Goal: Task Accomplishment & Management: Use online tool/utility

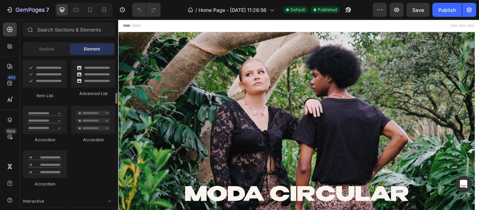
scroll to position [565, 0]
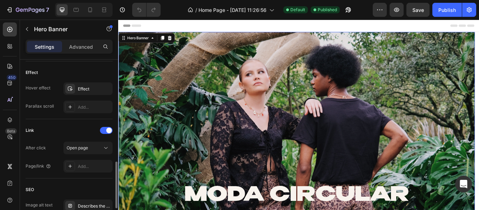
scroll to position [450, 0]
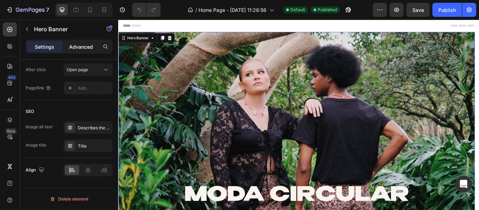
click at [79, 42] on div "Advanced" at bounding box center [81, 46] width 35 height 11
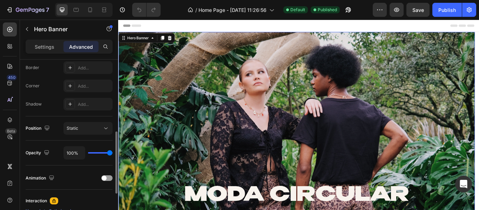
scroll to position [199, 0]
click at [75, 131] on span "Static" at bounding box center [73, 128] width 12 height 5
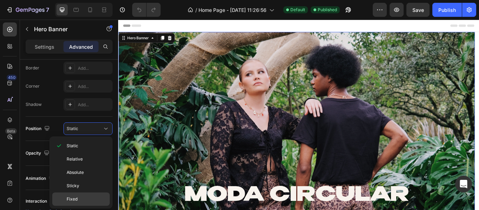
click at [75, 198] on span "Fixed" at bounding box center [72, 199] width 11 height 6
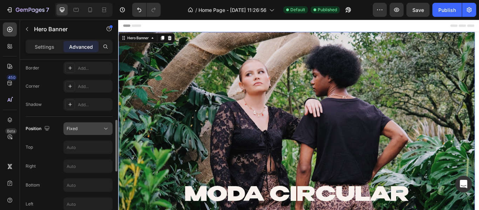
click at [81, 126] on div "Fixed" at bounding box center [85, 129] width 36 height 6
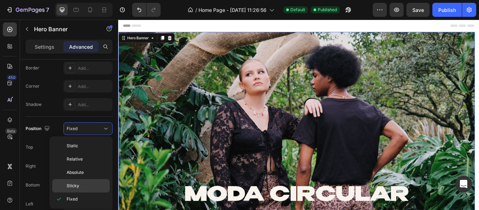
click at [74, 184] on span "Sticky" at bounding box center [73, 186] width 13 height 6
type input "0"
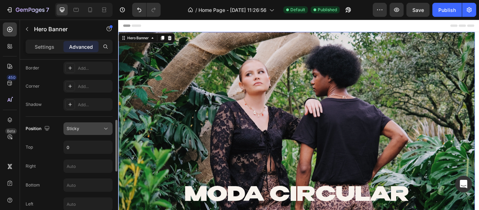
click at [76, 131] on span "Sticky" at bounding box center [73, 129] width 13 height 6
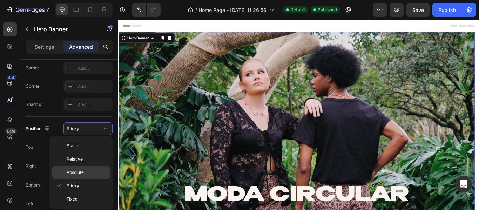
click at [68, 174] on span "Absolute" at bounding box center [75, 173] width 17 height 6
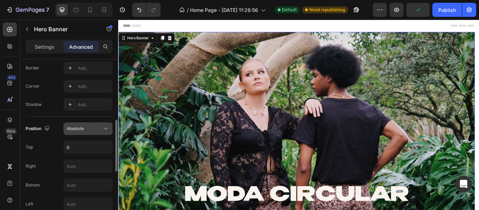
click at [70, 132] on span "Absolute" at bounding box center [75, 129] width 17 height 6
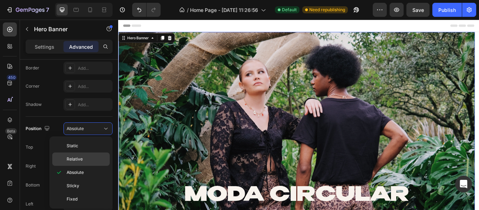
click at [68, 156] on span "Relative" at bounding box center [75, 159] width 16 height 6
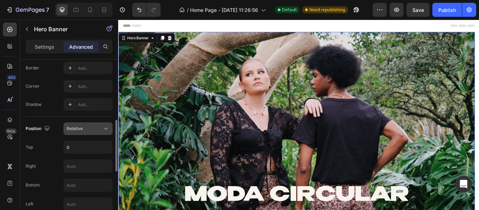
click at [74, 133] on button "Relative" at bounding box center [88, 128] width 49 height 13
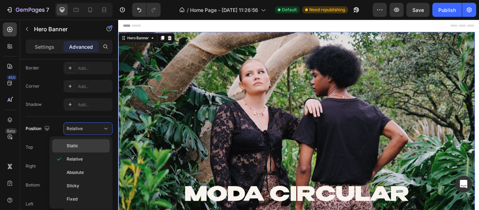
click at [70, 146] on span "Static" at bounding box center [73, 146] width 12 height 6
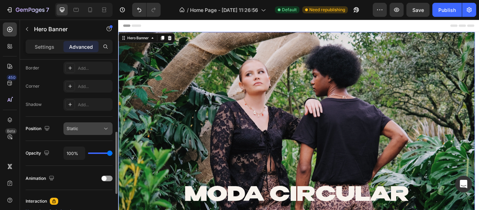
click at [76, 127] on span "Static" at bounding box center [73, 128] width 12 height 5
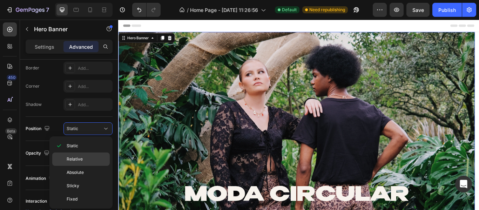
click at [75, 156] on span "Relative" at bounding box center [75, 159] width 16 height 6
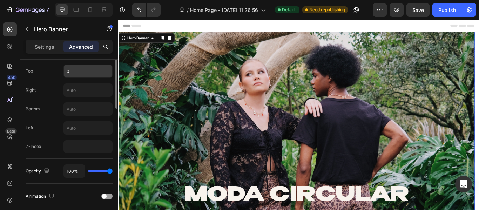
scroll to position [209, 0]
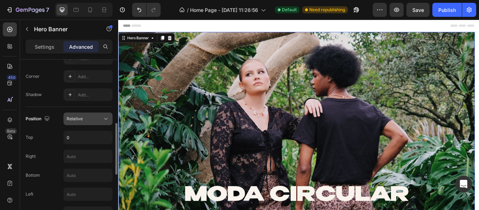
click at [77, 117] on span "Relative" at bounding box center [75, 118] width 16 height 5
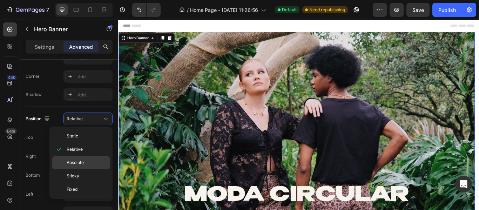
click at [76, 163] on span "Absolute" at bounding box center [75, 163] width 17 height 6
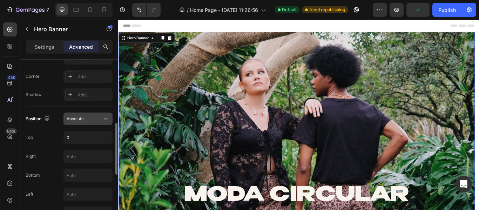
click at [84, 119] on span "Absolute" at bounding box center [75, 118] width 17 height 5
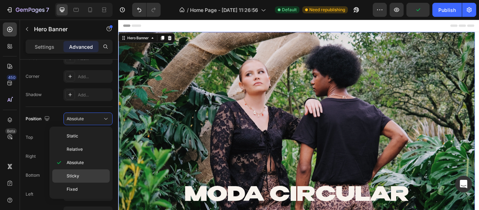
click at [77, 178] on span "Sticky" at bounding box center [73, 176] width 13 height 6
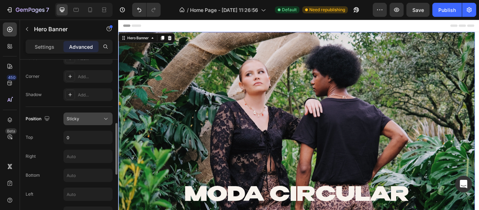
click at [82, 115] on div "Sticky" at bounding box center [88, 118] width 43 height 7
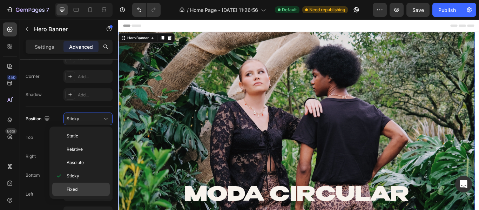
click at [75, 183] on div "Fixed" at bounding box center [81, 189] width 58 height 13
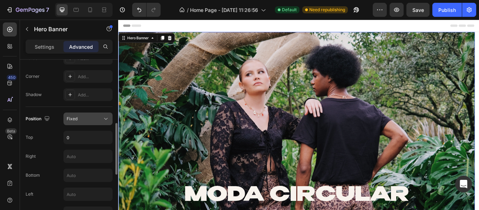
click at [78, 118] on div "Fixed" at bounding box center [85, 119] width 36 height 6
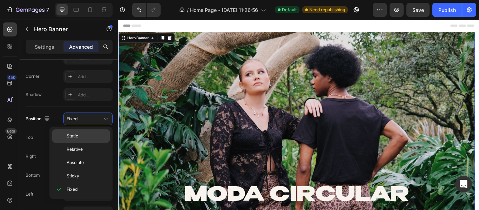
click at [74, 137] on span "Static" at bounding box center [73, 136] width 12 height 6
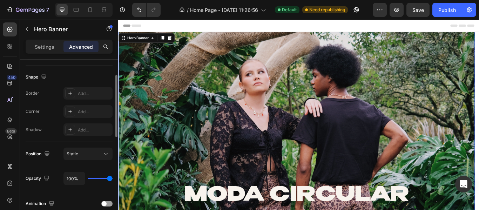
scroll to position [139, 0]
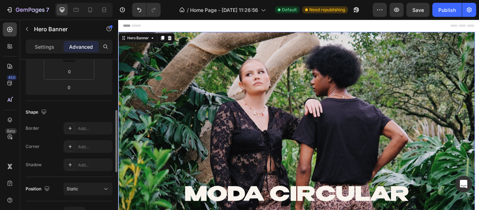
click at [29, 111] on div "Shape" at bounding box center [37, 112] width 22 height 9
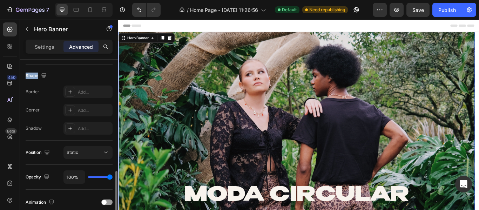
scroll to position [211, 0]
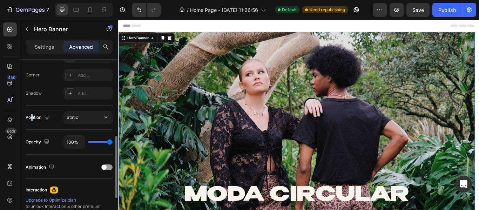
click at [32, 118] on div "Position" at bounding box center [39, 117] width 26 height 9
click at [73, 115] on span "Static" at bounding box center [73, 117] width 12 height 5
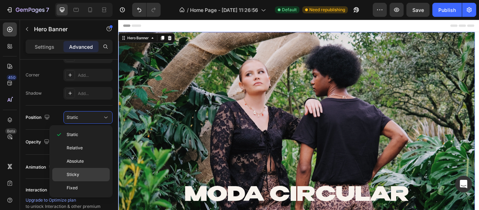
click at [74, 174] on span "Sticky" at bounding box center [73, 175] width 13 height 6
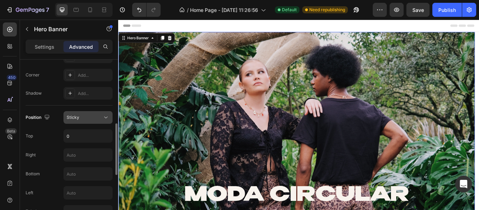
click at [74, 119] on span "Sticky" at bounding box center [73, 117] width 13 height 5
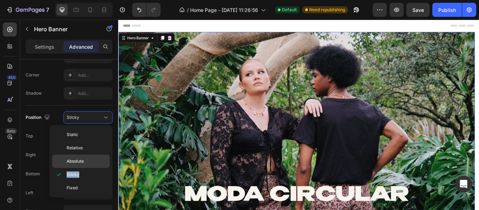
copy span "Sticky"
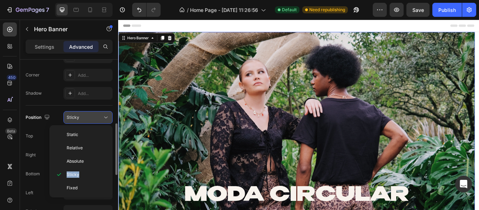
click at [103, 120] on icon at bounding box center [105, 117] width 7 height 7
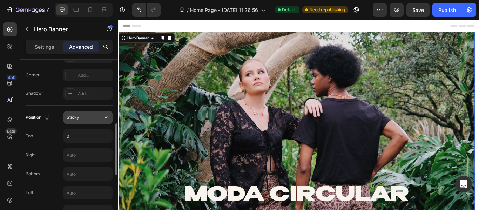
click at [102, 120] on icon at bounding box center [105, 117] width 7 height 7
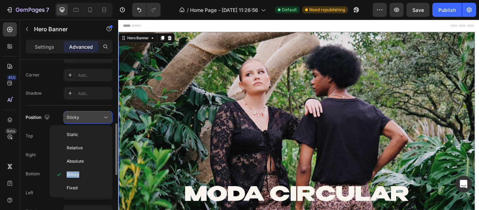
click at [82, 117] on div "Sticky" at bounding box center [85, 117] width 36 height 6
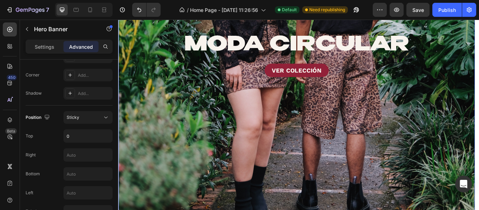
scroll to position [140, 0]
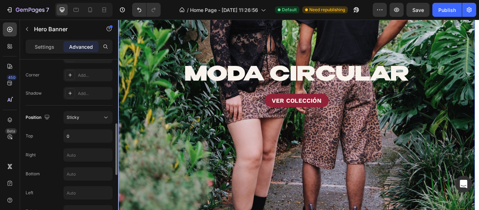
click at [100, 111] on div "Position Sticky Top 0 Right Bottom Left Z-Index" at bounding box center [69, 165] width 87 height 118
click at [94, 125] on div "Position Sticky Top 0 Right Bottom Left Z-Index" at bounding box center [69, 164] width 87 height 107
click at [87, 120] on div "Sticky" at bounding box center [85, 117] width 36 height 6
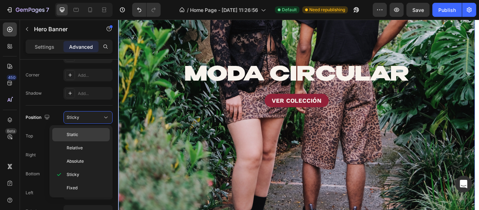
click at [80, 132] on p "Static" at bounding box center [87, 135] width 40 height 6
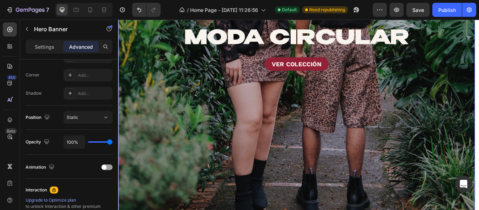
scroll to position [281, 0]
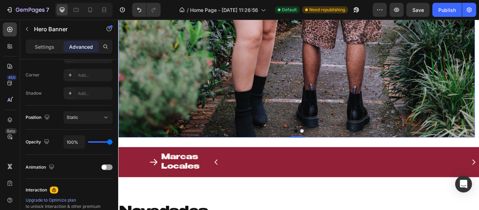
click at [210, 157] on div "Icon Marcas Locales Heading Row Image Image Image Image Image Image Image Carou…" at bounding box center [328, 189] width 421 height 64
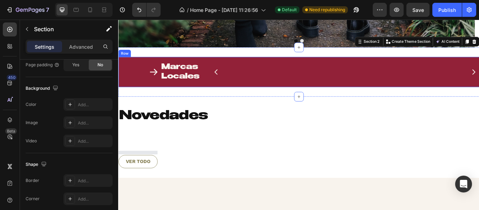
scroll to position [0, 0]
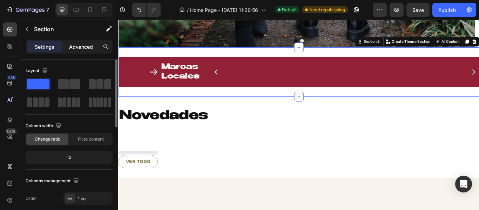
click at [84, 45] on p "Advanced" at bounding box center [81, 46] width 24 height 7
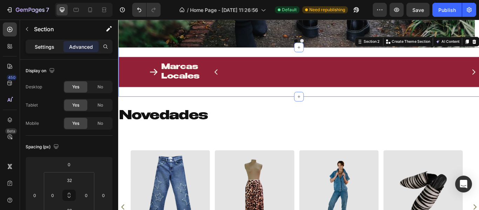
click at [54, 46] on p "Settings" at bounding box center [45, 46] width 20 height 7
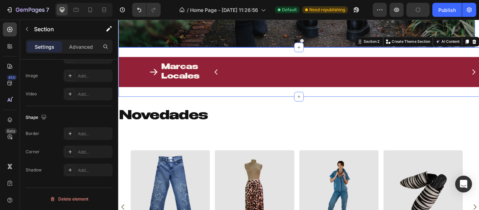
scroll to position [297, 0]
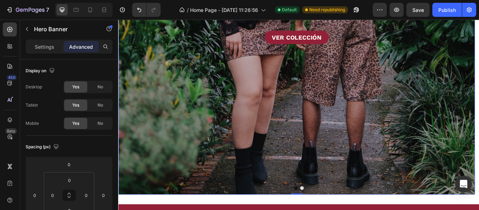
scroll to position [214, 0]
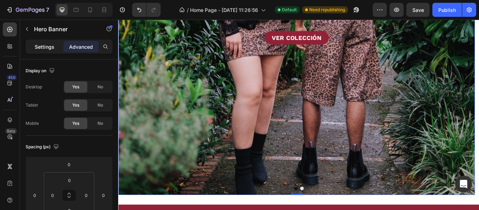
click at [44, 47] on p "Settings" at bounding box center [45, 46] width 20 height 7
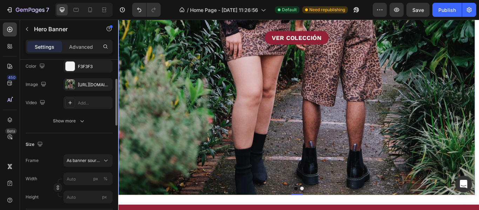
scroll to position [0, 0]
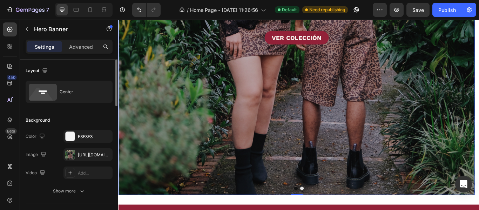
click at [200, 143] on div "Overlay" at bounding box center [326, 22] width 416 height 404
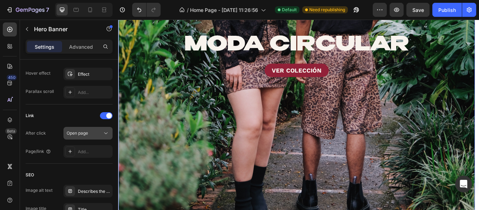
scroll to position [450, 0]
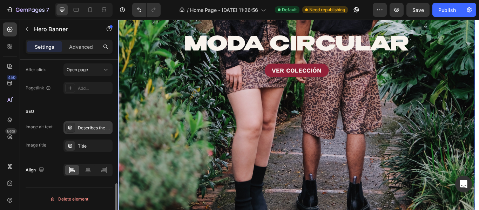
click at [89, 130] on div "Describes the appearance of the image" at bounding box center [94, 128] width 33 height 6
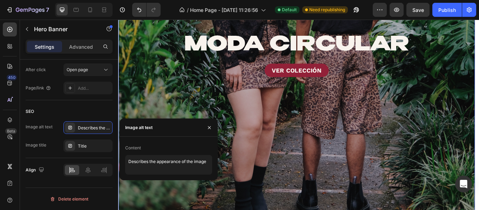
click at [164, 104] on div "Overlay" at bounding box center [326, 61] width 416 height 404
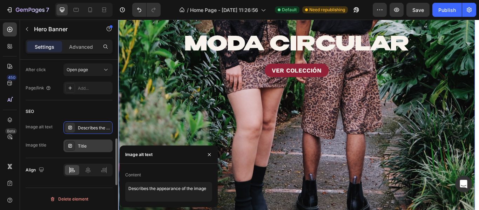
scroll to position [379, 0]
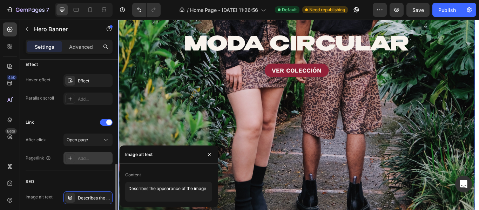
click at [79, 153] on div "Add..." at bounding box center [88, 158] width 49 height 13
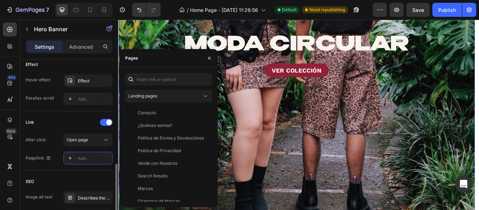
scroll to position [344, 0]
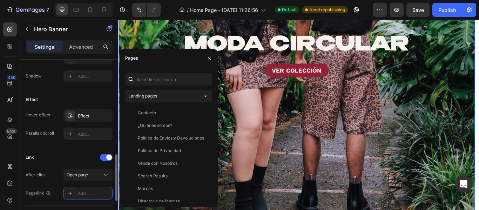
click at [80, 122] on div "Hover effect Effect Parallax scroll Add..." at bounding box center [69, 125] width 87 height 31
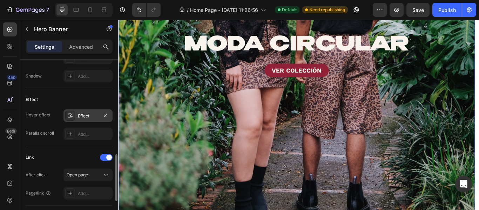
click at [73, 118] on div at bounding box center [70, 116] width 10 height 10
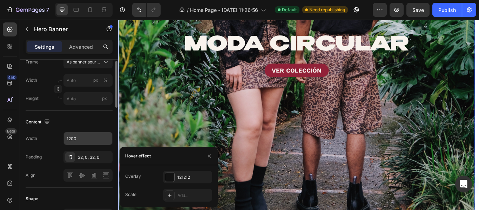
scroll to position [99, 0]
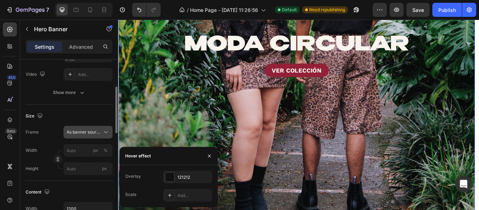
click at [76, 135] on span "As banner source" at bounding box center [84, 132] width 34 height 6
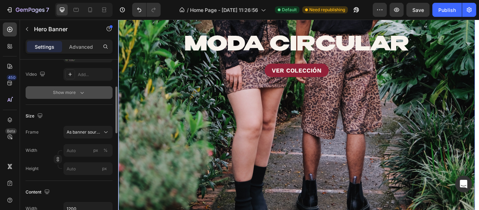
click at [60, 96] on div "Show more" at bounding box center [69, 92] width 33 height 7
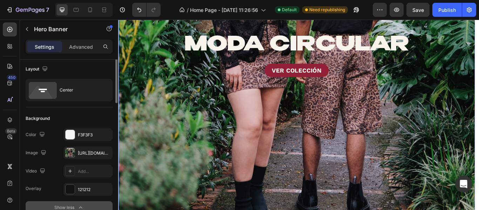
scroll to position [0, 0]
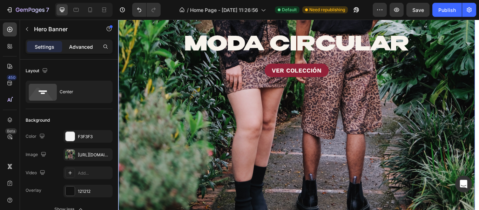
click at [87, 48] on p "Advanced" at bounding box center [81, 46] width 24 height 7
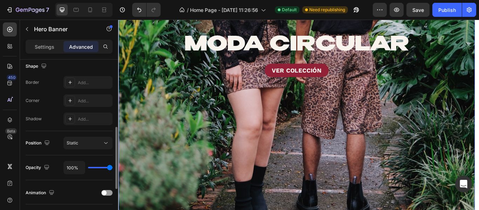
scroll to position [185, 0]
click at [53, 50] on p "Settings" at bounding box center [45, 46] width 20 height 7
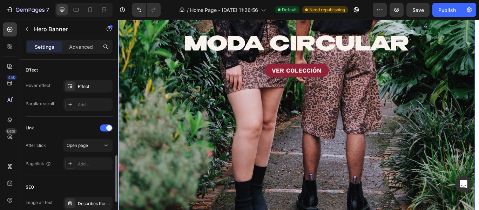
scroll to position [373, 0]
click at [87, 83] on div "Effect" at bounding box center [88, 86] width 49 height 13
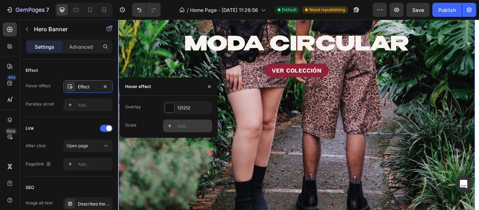
click at [192, 128] on div "Add..." at bounding box center [194, 126] width 33 height 6
click at [187, 129] on input "0.5" at bounding box center [188, 127] width 48 height 13
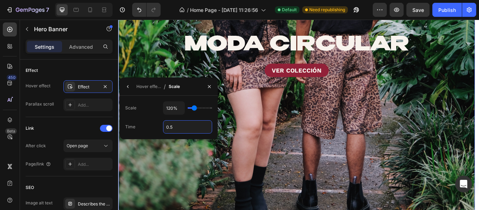
type input "4"
type input "2"
type input "3"
click at [171, 110] on input "120%" at bounding box center [174, 108] width 21 height 13
type input "4s"
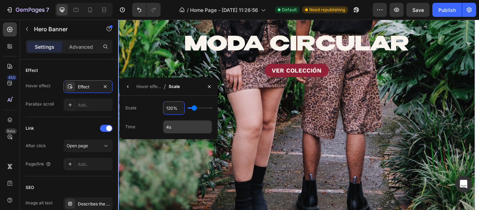
type input "1%"
type input "100"
type input "120%"
type input "120"
type input "12%"
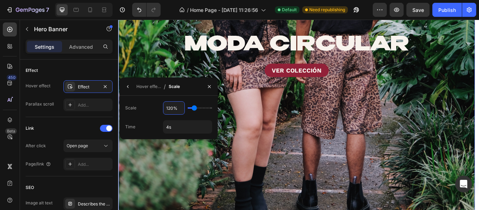
type input "100"
type input "110%"
type input "110"
type input "11%"
type input "100"
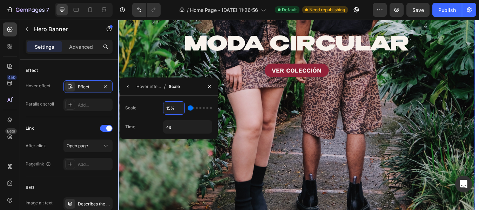
type input "150%"
type input "150"
type input "15%"
type input "100"
type input "120%"
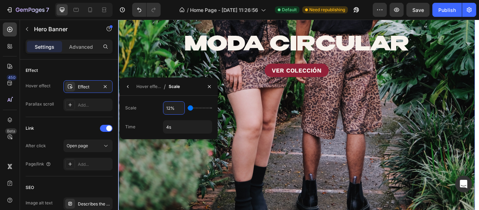
type input "120"
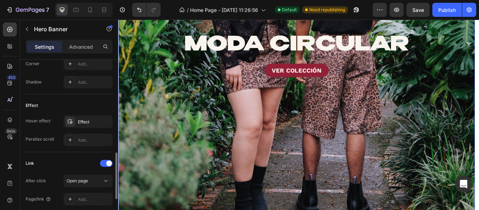
click at [64, 146] on div "Add..." at bounding box center [88, 140] width 49 height 13
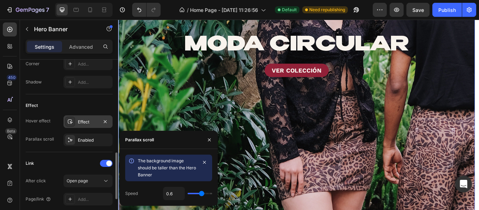
click at [89, 126] on div "Effect" at bounding box center [88, 121] width 49 height 13
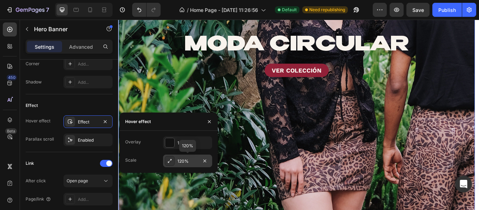
click at [184, 159] on div "120%" at bounding box center [188, 161] width 20 height 6
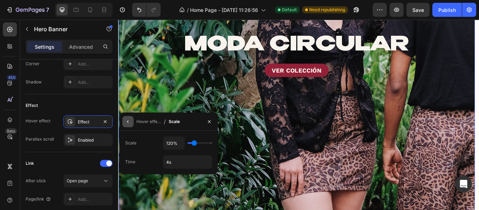
click at [129, 120] on icon "button" at bounding box center [128, 122] width 6 height 6
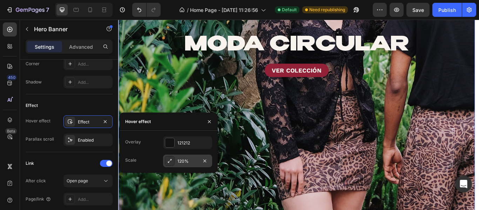
click at [168, 161] on icon at bounding box center [170, 161] width 6 height 6
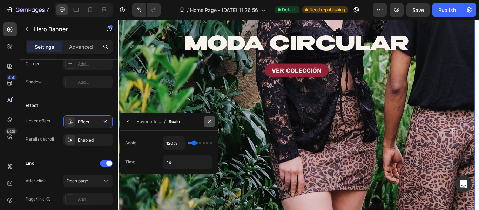
click at [206, 122] on button "button" at bounding box center [209, 121] width 11 height 11
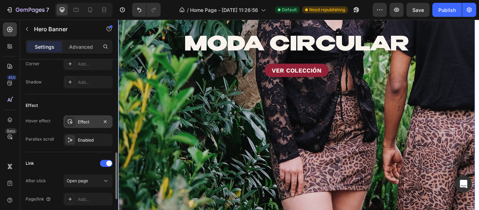
click at [77, 121] on div "Effect" at bounding box center [88, 121] width 49 height 13
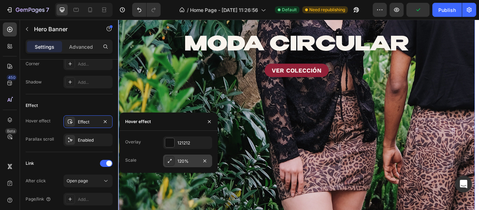
click at [177, 159] on div "120%" at bounding box center [187, 161] width 49 height 13
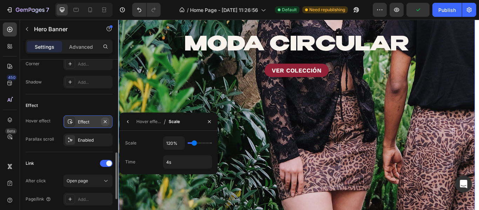
click at [105, 121] on icon "button" at bounding box center [105, 122] width 6 height 6
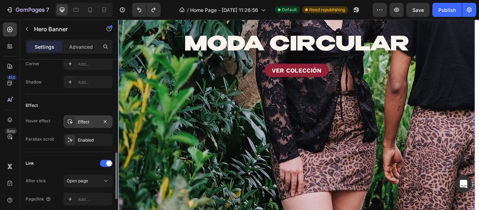
click at [85, 122] on div "Effect" at bounding box center [88, 122] width 20 height 6
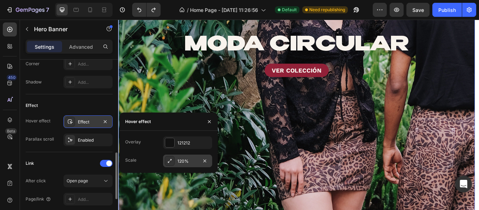
click at [191, 163] on div "120%" at bounding box center [188, 161] width 20 height 6
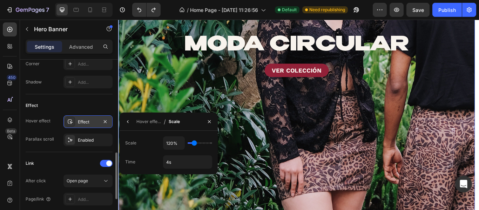
click at [84, 121] on div "Effect" at bounding box center [88, 122] width 20 height 6
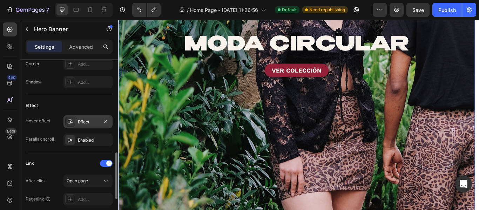
click at [72, 122] on icon at bounding box center [70, 122] width 5 height 5
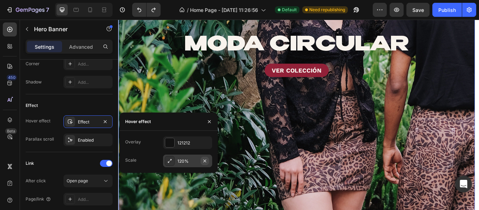
click at [206, 159] on icon "button" at bounding box center [205, 161] width 6 height 6
click at [180, 168] on div "Overlay 121212 Scale Add..." at bounding box center [169, 152] width 98 height 42
click at [177, 159] on div "Add..." at bounding box center [187, 161] width 49 height 13
type input "120%"
type input "120"
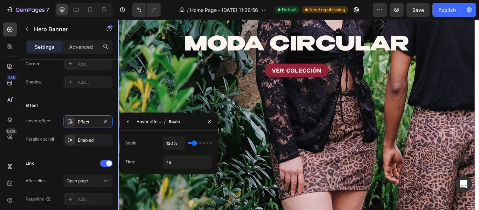
click at [147, 124] on div "Hover effect" at bounding box center [149, 122] width 25 height 6
click at [144, 120] on div "Hover effect" at bounding box center [138, 122] width 26 height 6
click at [208, 122] on icon "button" at bounding box center [210, 122] width 6 height 6
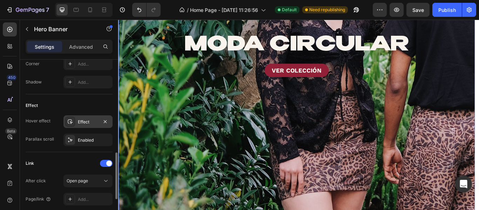
click at [82, 123] on div "Effect" at bounding box center [88, 122] width 20 height 6
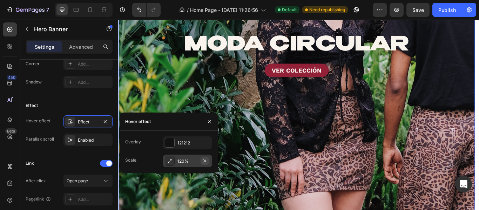
click at [206, 162] on icon "button" at bounding box center [205, 160] width 3 height 3
click at [74, 137] on div at bounding box center [70, 140] width 10 height 10
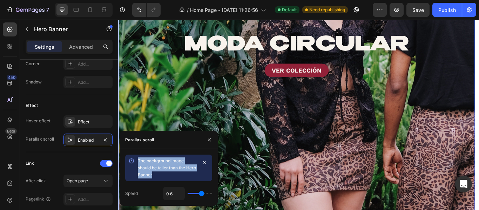
drag, startPoint x: 155, startPoint y: 173, endPoint x: 135, endPoint y: 159, distance: 24.9
click at [135, 159] on div "The background image should be taller than the Hero Banner" at bounding box center [168, 168] width 87 height 27
copy span "The background image should be taller than the Hero Banner"
click at [206, 141] on button "button" at bounding box center [209, 139] width 11 height 11
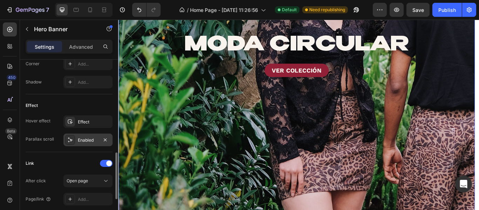
scroll to position [373, 0]
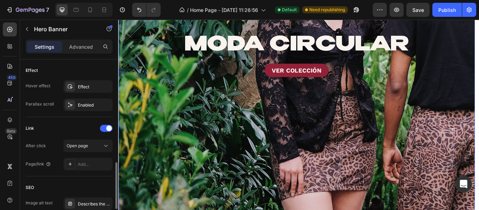
click at [84, 139] on div "Link After click Open page Page/link Add..." at bounding box center [69, 147] width 87 height 48
click at [86, 144] on span "Open page" at bounding box center [77, 145] width 21 height 5
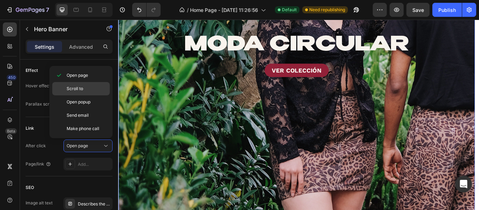
click at [75, 86] on span "Scroll to" at bounding box center [75, 89] width 16 height 6
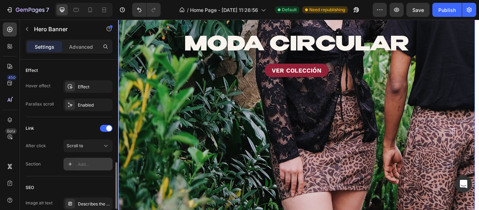
click at [72, 164] on icon at bounding box center [70, 164] width 6 height 6
click at [79, 150] on button "Scroll to" at bounding box center [88, 146] width 49 height 13
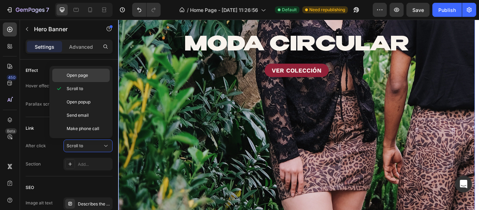
click at [67, 78] on span "Open page" at bounding box center [77, 75] width 21 height 6
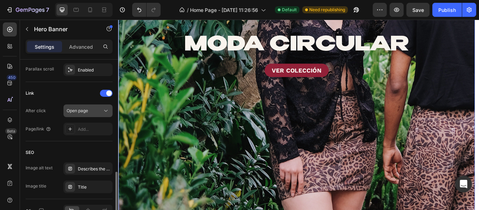
scroll to position [444, 0]
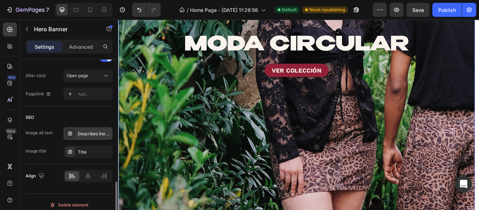
click at [81, 132] on div "Describes the appearance of the image" at bounding box center [94, 134] width 33 height 6
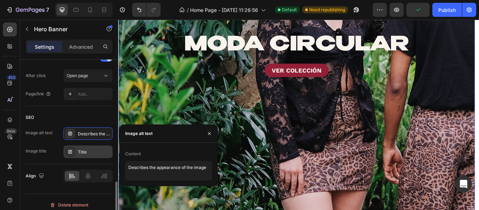
click at [78, 150] on div "Title" at bounding box center [88, 152] width 49 height 13
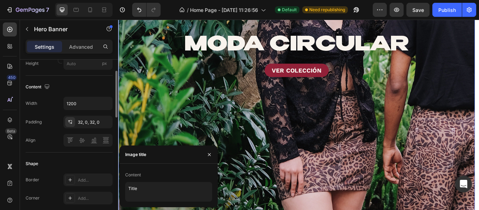
scroll to position [169, 0]
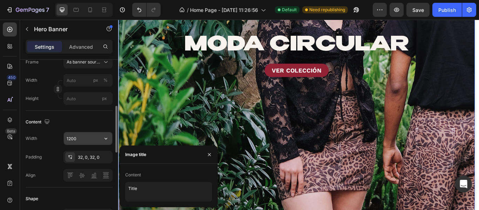
click at [70, 139] on input "1200" at bounding box center [88, 138] width 48 height 13
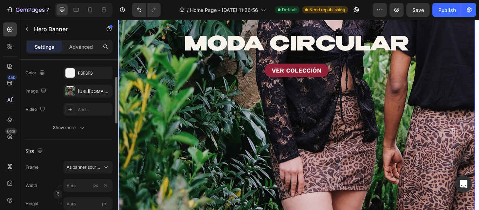
scroll to position [99, 0]
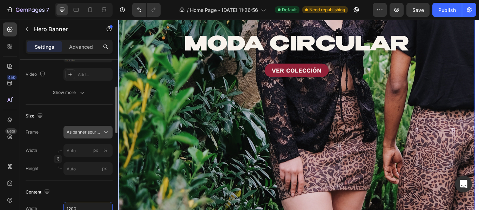
click at [87, 132] on span "As banner source" at bounding box center [84, 132] width 34 height 6
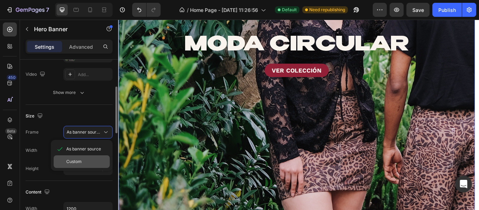
click at [67, 158] on div "Custom" at bounding box center [82, 161] width 56 height 13
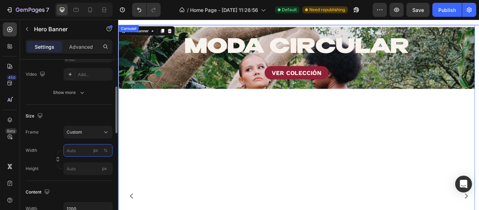
scroll to position [0, 0]
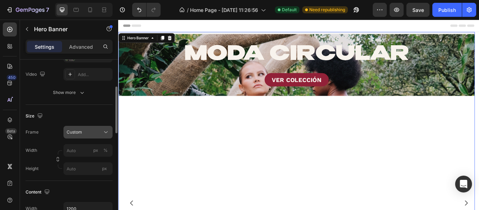
click at [88, 133] on div "Custom" at bounding box center [84, 132] width 34 height 6
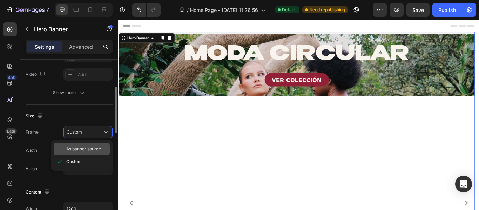
click at [82, 150] on span "As banner source" at bounding box center [83, 149] width 35 height 6
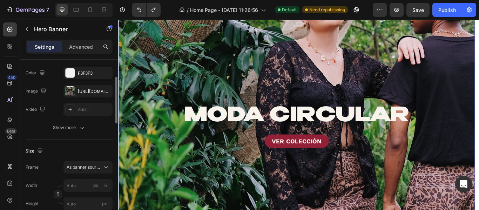
scroll to position [28, 0]
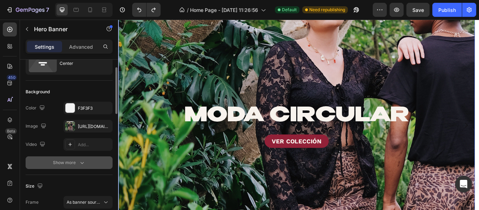
click at [65, 166] on div "Show more" at bounding box center [69, 162] width 33 height 7
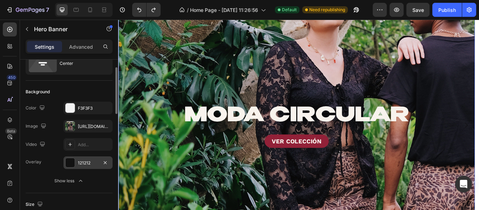
scroll to position [64, 0]
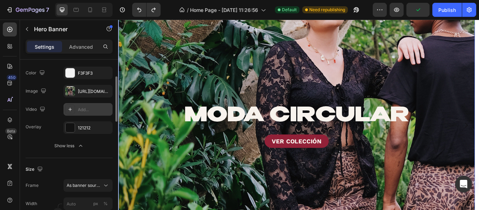
click at [72, 107] on icon at bounding box center [70, 110] width 6 height 6
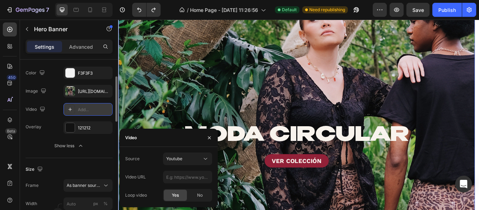
scroll to position [72, 0]
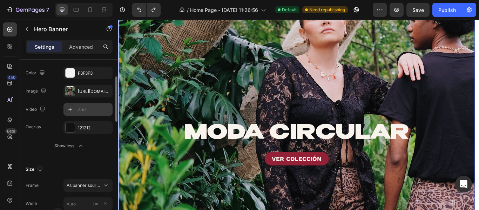
click at [86, 155] on div "Background The changes might be hidden by the image and the video. Color F3F3F3…" at bounding box center [69, 102] width 87 height 113
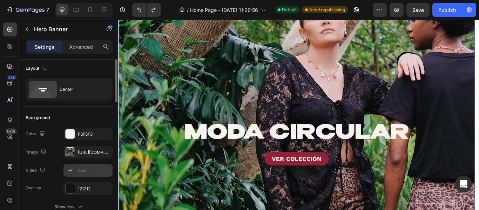
scroll to position [0, 0]
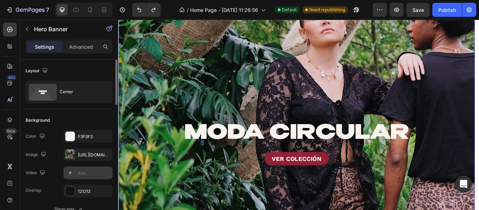
click at [61, 70] on div "Layout" at bounding box center [69, 70] width 87 height 11
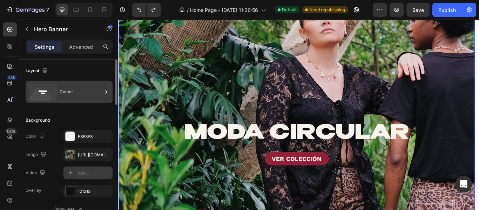
click at [64, 85] on div "Center" at bounding box center [81, 92] width 43 height 16
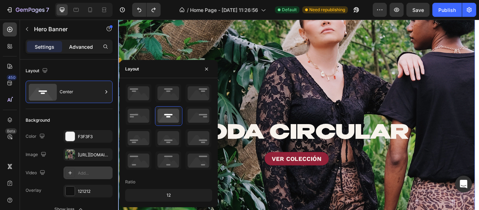
click at [88, 45] on p "Advanced" at bounding box center [81, 46] width 24 height 7
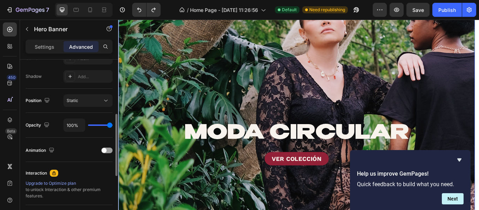
scroll to position [200, 0]
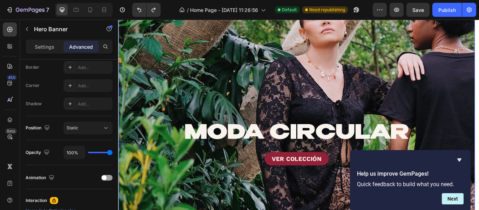
click at [431, 186] on p "Quick feedback to build what you need." at bounding box center [410, 184] width 107 height 7
copy p "Quick feedback to build what you need."
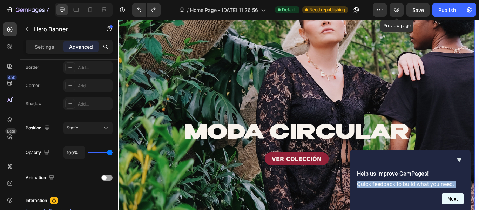
click at [452, 196] on button "Next" at bounding box center [453, 198] width 22 height 11
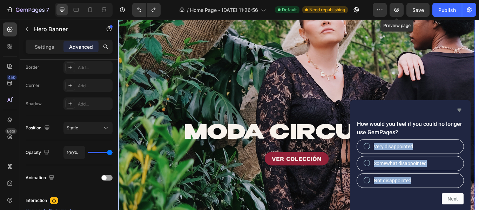
click at [457, 112] on icon "Hide survey" at bounding box center [460, 110] width 8 height 8
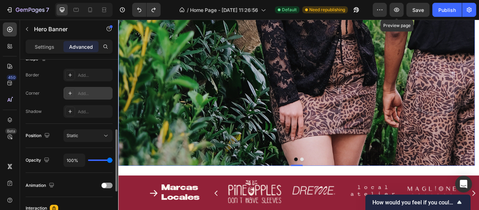
scroll to position [157, 0]
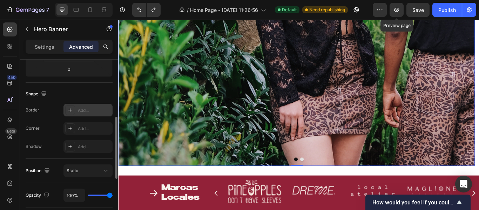
click at [74, 108] on div at bounding box center [70, 110] width 10 height 10
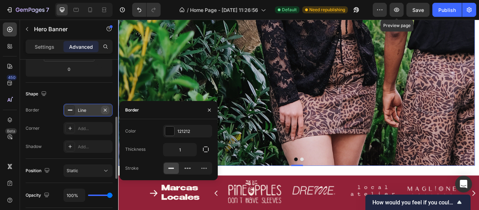
click at [106, 111] on icon "button" at bounding box center [105, 110] width 6 height 6
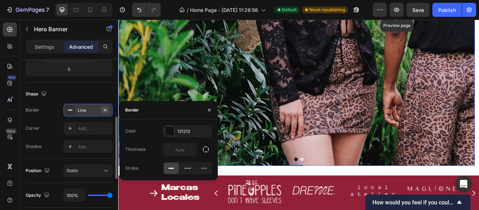
scroll to position [247, 0]
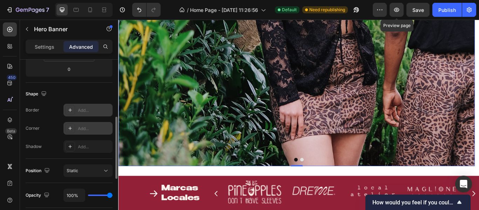
click at [86, 124] on div "Add..." at bounding box center [88, 128] width 49 height 13
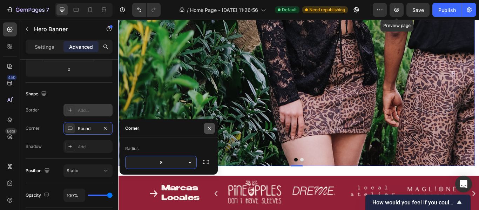
click at [206, 128] on button "button" at bounding box center [209, 128] width 11 height 11
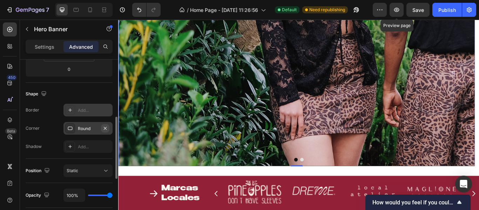
click at [107, 129] on icon "button" at bounding box center [105, 129] width 6 height 6
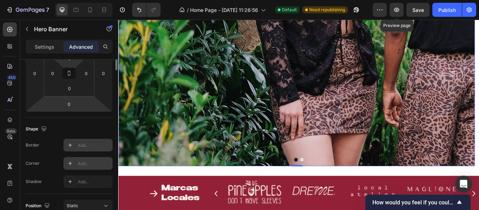
scroll to position [52, 0]
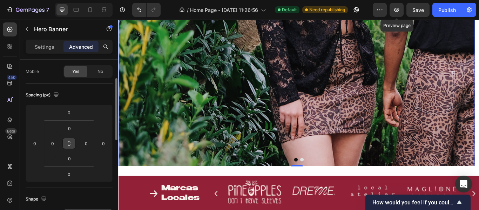
click at [66, 142] on button at bounding box center [68, 143] width 13 height 11
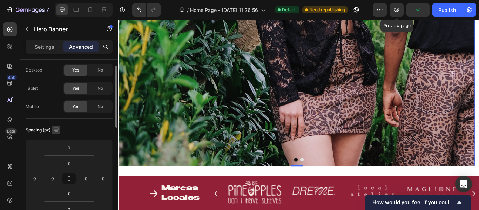
click at [59, 128] on icon "button" at bounding box center [56, 129] width 7 height 7
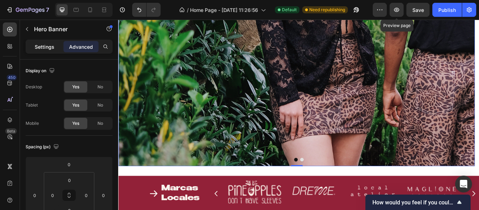
click at [48, 49] on p "Settings" at bounding box center [45, 46] width 20 height 7
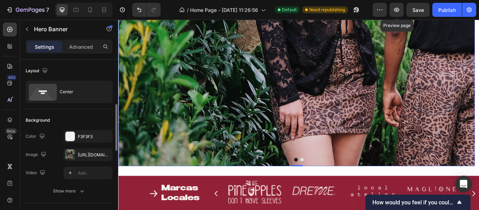
scroll to position [35, 0]
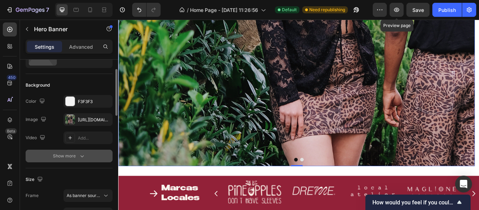
click at [69, 153] on div "Show more" at bounding box center [69, 156] width 33 height 7
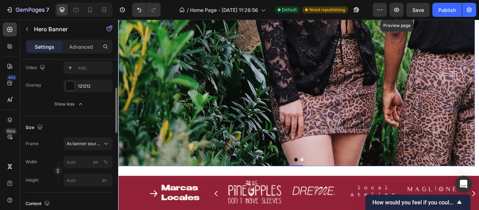
scroll to position [140, 0]
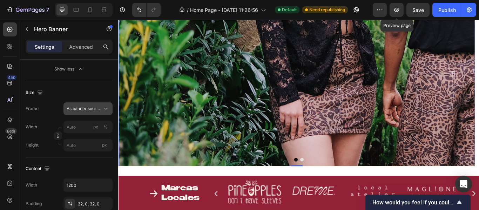
click at [78, 108] on span "As banner source" at bounding box center [84, 109] width 34 height 6
click at [79, 128] on input "px %" at bounding box center [88, 127] width 49 height 13
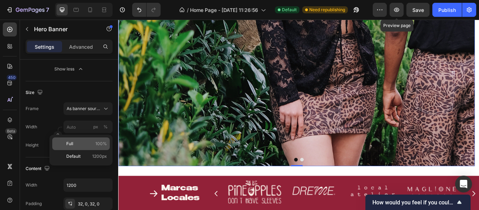
click at [74, 143] on p "Full 100%" at bounding box center [86, 144] width 41 height 6
type input "100"
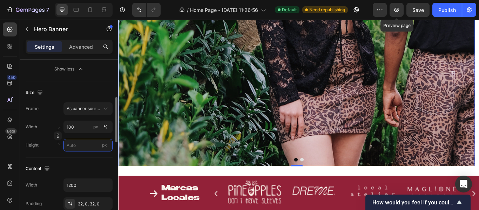
click at [75, 145] on input "px" at bounding box center [88, 145] width 49 height 13
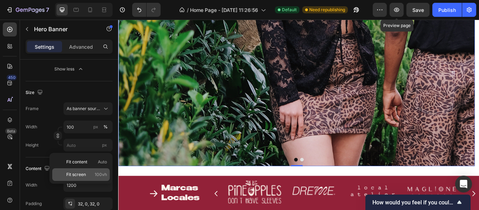
click at [72, 172] on span "Fit screen" at bounding box center [76, 175] width 20 height 6
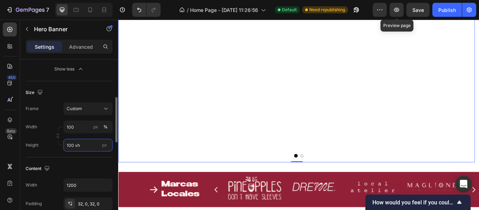
click at [77, 144] on input "100 vh" at bounding box center [88, 145] width 49 height 13
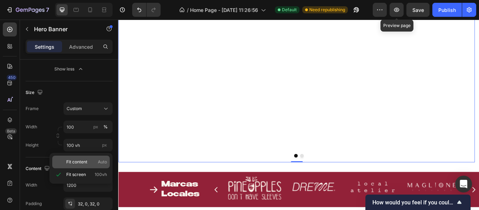
click at [73, 165] on span "Fit content" at bounding box center [76, 162] width 21 height 6
type input "Auto"
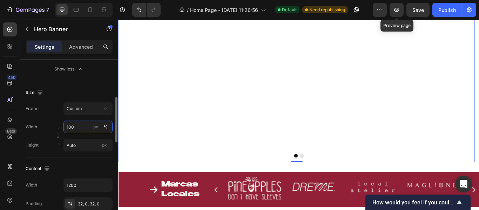
click at [79, 131] on input "100" at bounding box center [88, 127] width 49 height 13
click at [52, 122] on div "Width px %" at bounding box center [69, 127] width 87 height 13
click at [74, 138] on div "Width px % Height Auto px" at bounding box center [69, 136] width 87 height 31
click at [77, 145] on input "Auto" at bounding box center [88, 145] width 49 height 13
click at [52, 120] on div "Frame Custom Width px % Height px" at bounding box center [69, 126] width 87 height 49
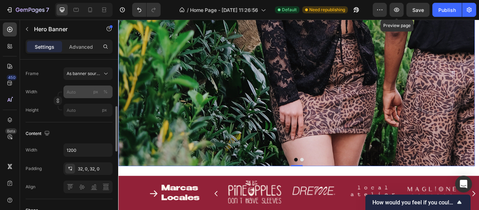
scroll to position [246, 0]
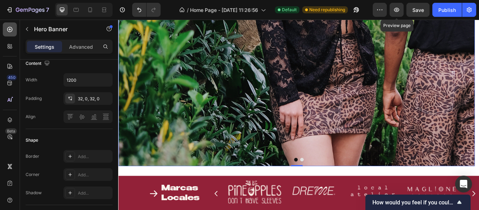
click at [14, 27] on div at bounding box center [10, 29] width 14 height 14
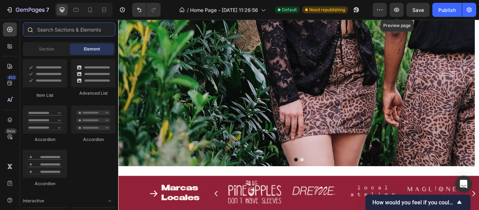
click at [47, 33] on input "text" at bounding box center [69, 29] width 93 height 14
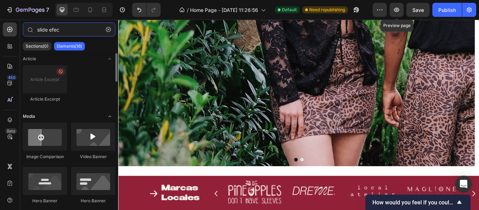
scroll to position [0, 0]
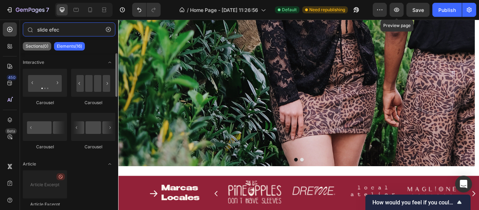
type input "slide efec"
click at [39, 48] on p "Sections(0)" at bounding box center [37, 47] width 23 height 6
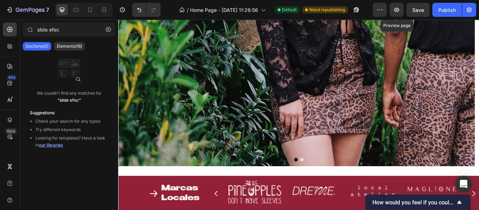
click at [70, 40] on div "Sections(0) Elements(16)" at bounding box center [69, 46] width 98 height 14
click at [71, 32] on input "slide efec" at bounding box center [69, 29] width 93 height 14
drag, startPoint x: 68, startPoint y: 45, endPoint x: 71, endPoint y: 34, distance: 11.2
click at [69, 44] on p "Elements(16)" at bounding box center [69, 47] width 25 height 6
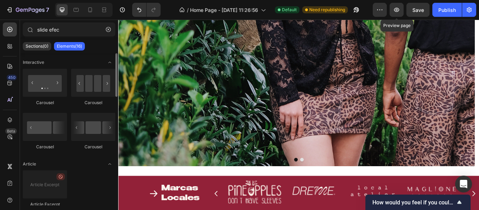
click at [110, 64] on icon "Toggle open" at bounding box center [110, 63] width 6 height 6
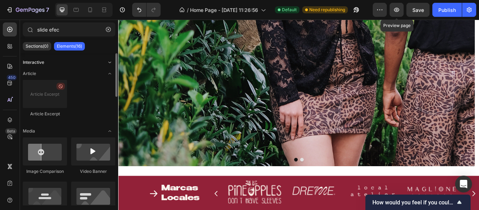
click at [109, 64] on icon "Toggle open" at bounding box center [110, 63] width 6 height 6
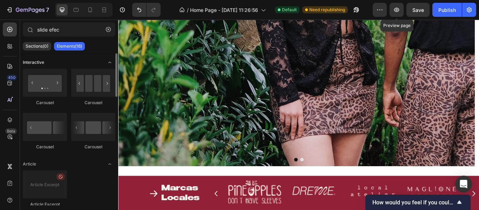
click at [109, 64] on icon "Toggle open" at bounding box center [110, 63] width 6 height 6
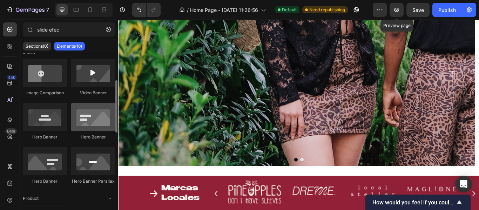
scroll to position [44, 0]
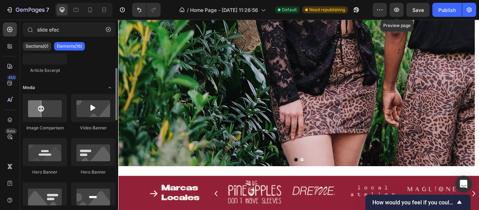
click at [108, 89] on icon "Toggle open" at bounding box center [110, 88] width 6 height 6
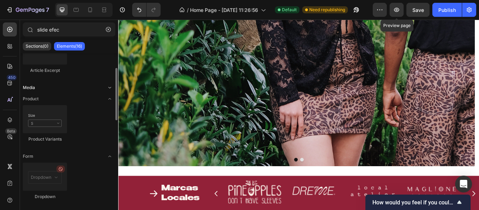
click at [108, 88] on icon "Toggle open" at bounding box center [110, 88] width 6 height 6
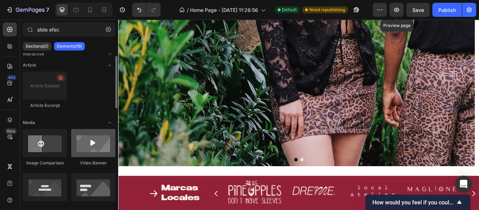
scroll to position [0, 0]
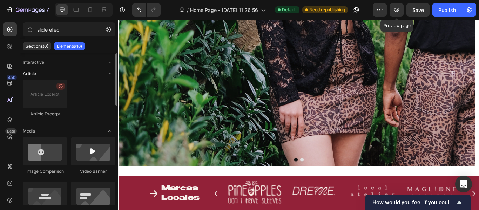
click at [110, 73] on icon "Toggle open" at bounding box center [110, 74] width 6 height 6
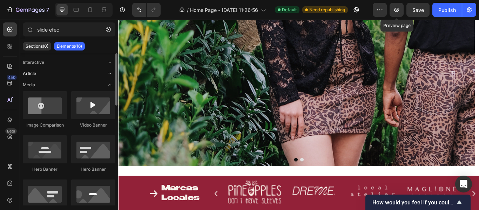
click at [110, 73] on icon "Toggle open" at bounding box center [110, 74] width 6 height 6
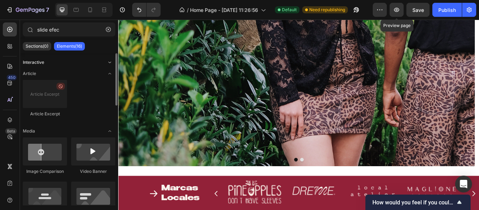
click at [110, 64] on icon "Toggle open" at bounding box center [110, 63] width 6 height 6
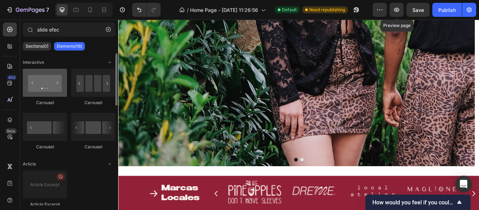
click at [56, 90] on div at bounding box center [45, 83] width 44 height 28
click at [51, 87] on div at bounding box center [45, 83] width 44 height 28
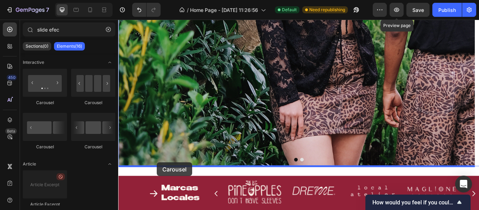
scroll to position [285, 0]
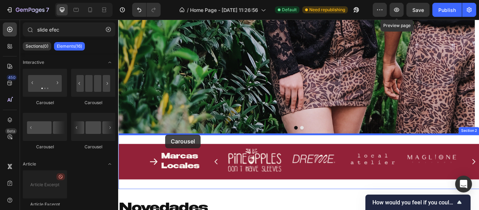
drag, startPoint x: 163, startPoint y: 109, endPoint x: 173, endPoint y: 155, distance: 47.1
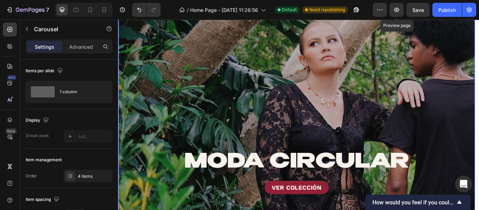
click at [166, 105] on div "Overlay" at bounding box center [326, 197] width 416 height 404
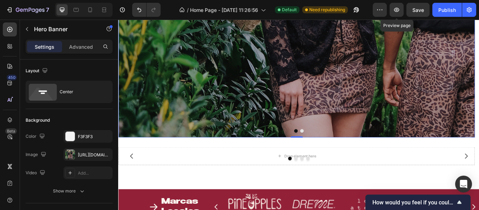
scroll to position [316, 0]
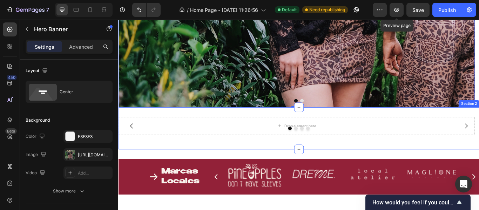
click at [181, 134] on div "Drop element here" at bounding box center [326, 143] width 416 height 21
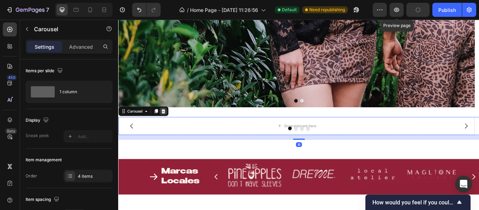
click at [168, 125] on icon at bounding box center [171, 127] width 6 height 6
